Goal: Check status: Check status

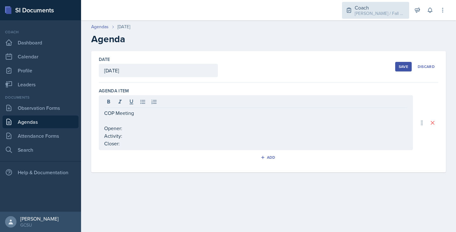
click at [381, 6] on div "Coach" at bounding box center [380, 8] width 51 height 8
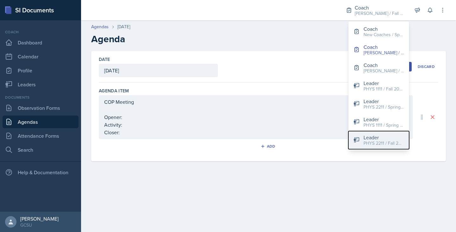
click at [355, 140] on icon at bounding box center [356, 139] width 5 height 5
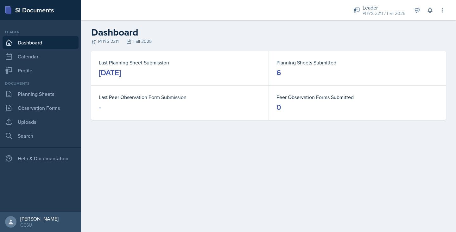
click at [279, 72] on div "6" at bounding box center [279, 72] width 4 height 10
click at [49, 96] on link "Planning Sheets" at bounding box center [41, 93] width 76 height 13
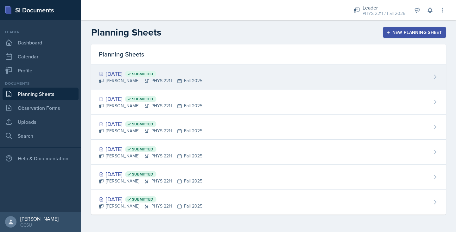
click at [178, 85] on div "[DATE] Submitted [PERSON_NAME] PHYS 2211 Fall 2025" at bounding box center [268, 76] width 355 height 25
